Goal: Check status

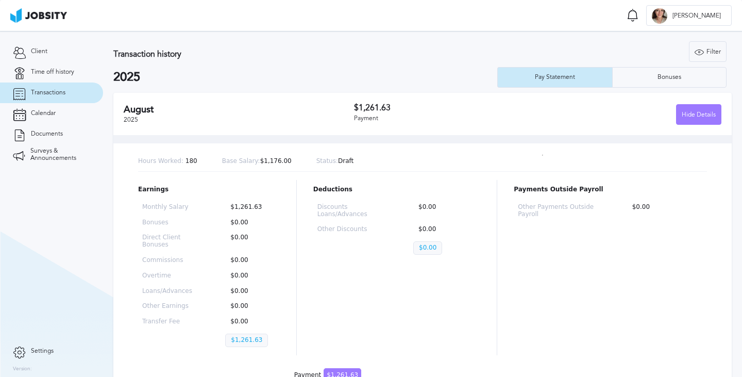
scroll to position [47, 0]
click at [248, 222] on p "$0.00" at bounding box center [250, 222] width 50 height 7
click at [367, 268] on div "Deductions Discounts Loans/Advances $0.00 Other Discounts $0.00 $0.00" at bounding box center [397, 267] width 168 height 175
click at [167, 334] on p at bounding box center [167, 343] width 50 height 18
